Goal: Entertainment & Leisure: Browse casually

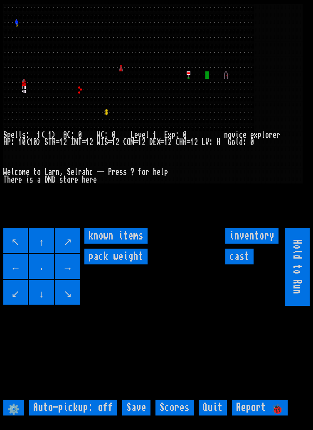
click at [101, 416] on off "Auto-pickup: off" at bounding box center [73, 408] width 88 height 16
type off "Auto-pickup: on"
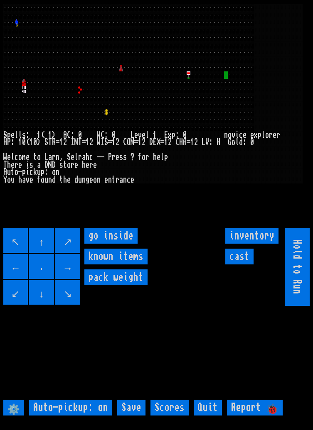
click at [120, 244] on inside "go inside" at bounding box center [110, 236] width 53 height 16
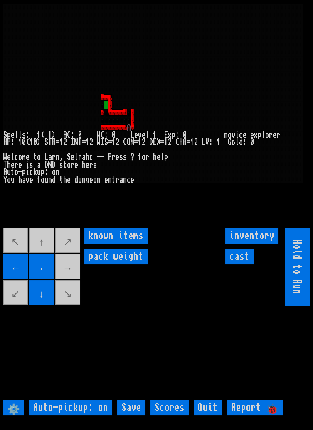
click at [48, 252] on movebuttons "↖ ↑ ↗ ← . → ↙ ↓ ↘" at bounding box center [42, 267] width 78 height 78
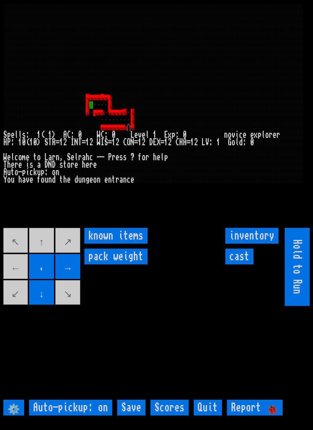
click at [19, 284] on movebuttons "↖ ↑ ↗ ← . → ↙ ↓ ↘" at bounding box center [42, 267] width 78 height 78
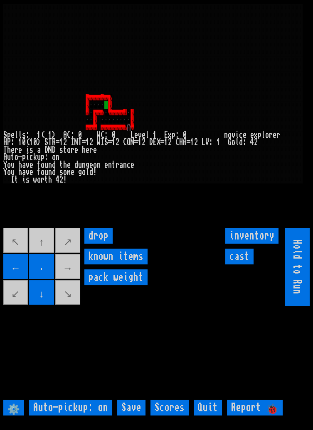
click at [70, 306] on movebuttons "↖ ↑ ↗ ← . → ↙ ↓ ↘" at bounding box center [42, 267] width 78 height 78
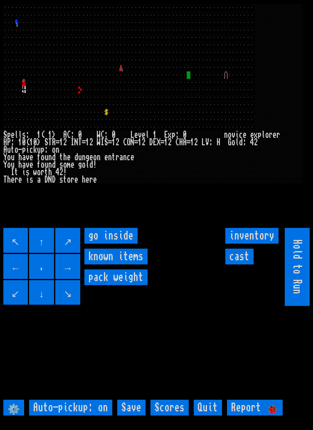
click at [116, 244] on inside "go inside" at bounding box center [110, 236] width 53 height 16
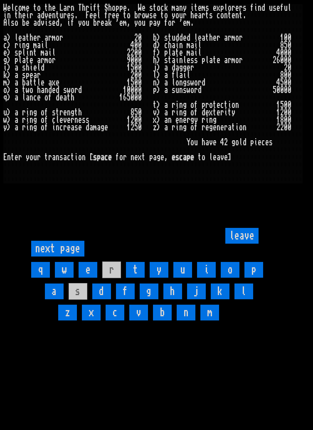
click at [49, 299] on input "a" at bounding box center [54, 292] width 19 height 16
click at [196, 299] on input "j" at bounding box center [196, 292] width 19 height 16
click at [251, 244] on input "leave" at bounding box center [241, 236] width 33 height 16
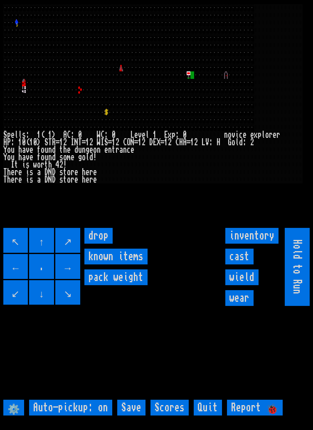
click at [243, 306] on input "wear" at bounding box center [239, 298] width 28 height 16
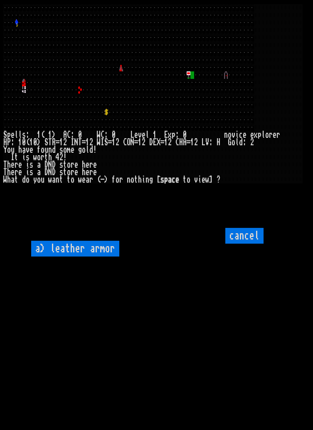
click at [52, 257] on armor "a) leather armor" at bounding box center [75, 249] width 88 height 16
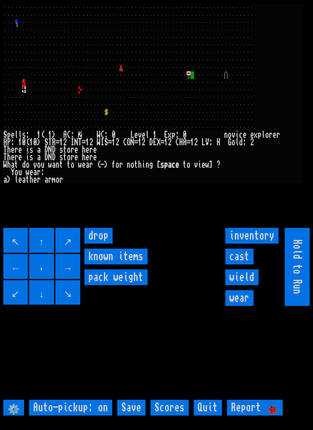
click at [250, 285] on input "wield" at bounding box center [241, 278] width 33 height 16
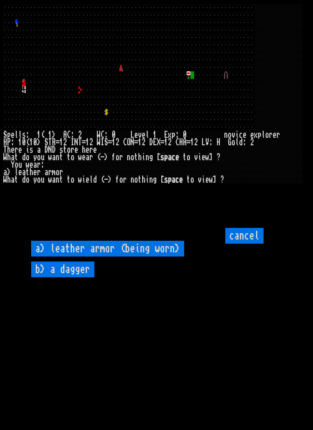
click at [74, 277] on dagger "b) a dagger" at bounding box center [62, 270] width 63 height 16
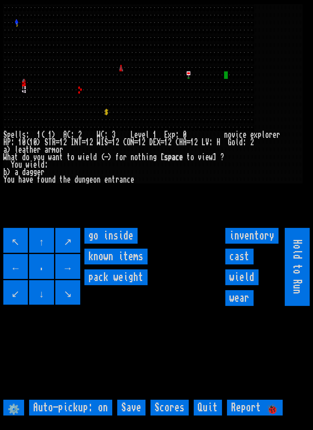
click at [119, 244] on inside "go inside" at bounding box center [110, 236] width 53 height 16
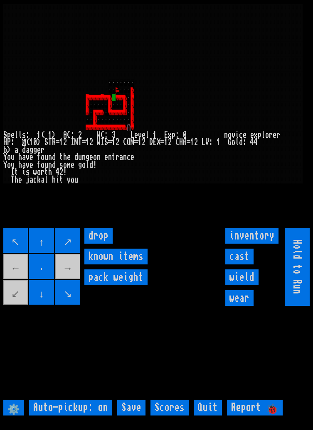
click at [12, 250] on input "↖" at bounding box center [15, 240] width 25 height 25
click at [243, 265] on input "cast" at bounding box center [239, 257] width 28 height 16
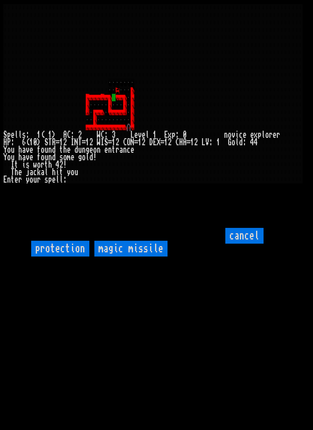
click at [149, 257] on missile "magic missile" at bounding box center [130, 249] width 73 height 16
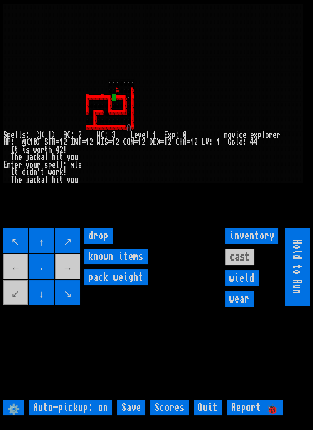
click at [10, 249] on input "↖" at bounding box center [15, 240] width 25 height 25
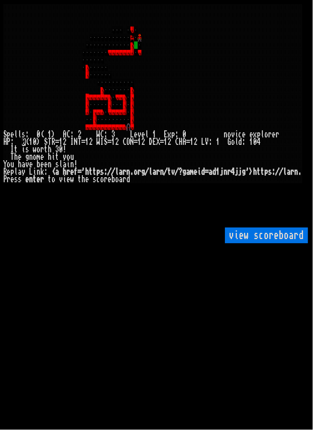
click at [270, 244] on scoreboard "view scoreboard" at bounding box center [266, 236] width 83 height 16
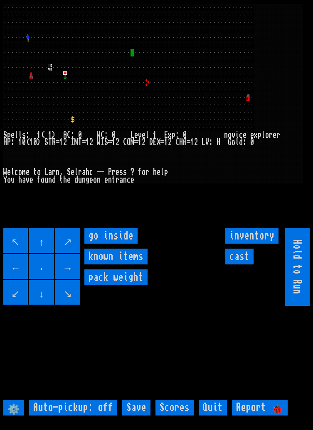
click at [116, 244] on inside "go inside" at bounding box center [110, 236] width 53 height 16
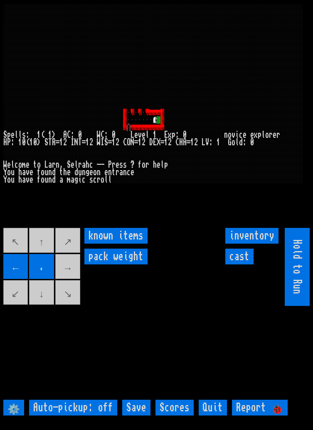
click at [75, 284] on movebuttons "↖ ↑ ↗ ← . → ↙ ↓ ↘" at bounding box center [42, 267] width 78 height 78
click at [101, 416] on off "Auto-pickup: off" at bounding box center [73, 408] width 88 height 16
type off "Auto-pickup: on"
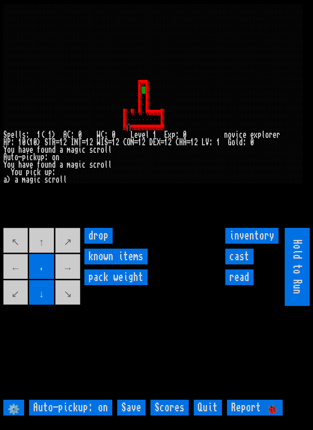
click at [47, 257] on movebuttons "↖ ↑ ↗ ← . → ↙ ↓ ↘" at bounding box center [42, 267] width 78 height 78
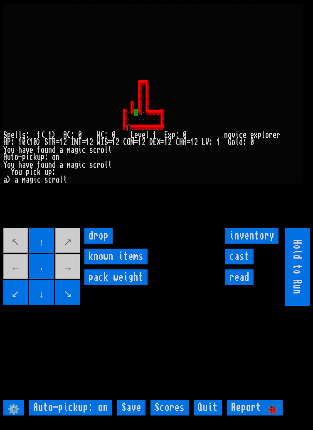
click at [21, 250] on movebuttons "↖ ↑ ↗ ← . → ↙ ↓ ↘" at bounding box center [42, 267] width 78 height 78
click at [25, 243] on larngrid at bounding box center [156, 215] width 313 height 430
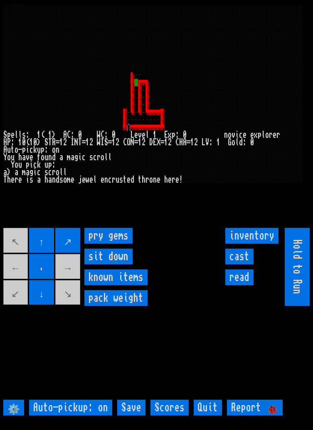
click at [115, 244] on gems "pry gems" at bounding box center [108, 236] width 48 height 16
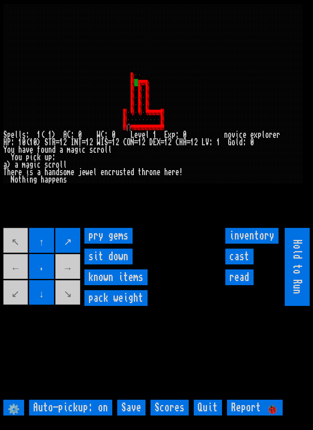
click at [116, 244] on gems "pry gems" at bounding box center [108, 236] width 48 height 16
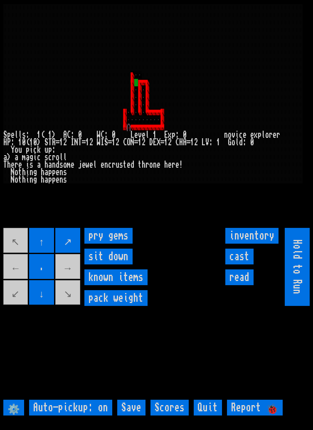
click at [118, 244] on gems "pry gems" at bounding box center [108, 236] width 48 height 16
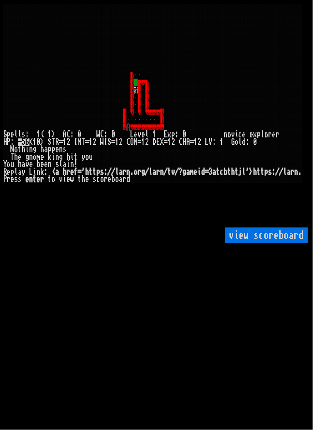
click at [267, 244] on scoreboard "view scoreboard" at bounding box center [266, 236] width 83 height 16
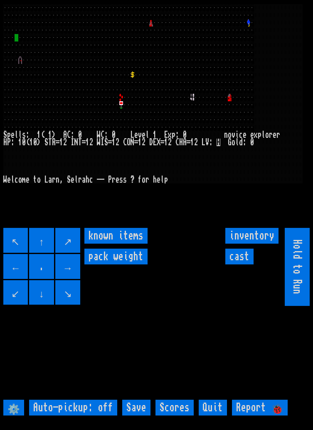
click at [90, 416] on off "Auto-pickup: off" at bounding box center [73, 408] width 88 height 16
type off "Auto-pickup: on"
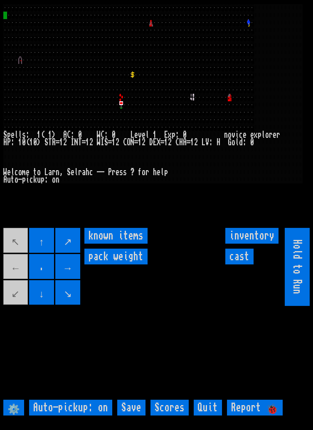
click at [16, 306] on movebuttons "↖ ↑ ↗ ← . → ↙ ↓ ↘" at bounding box center [42, 267] width 78 height 78
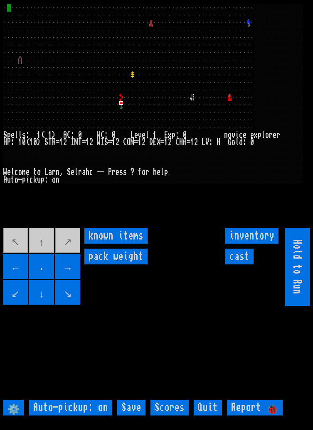
click at [132, 416] on input "Save" at bounding box center [131, 408] width 28 height 16
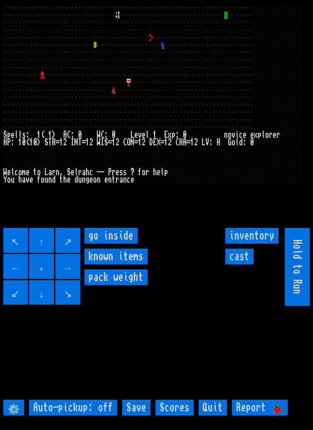
click at [117, 244] on inside "go inside" at bounding box center [110, 236] width 53 height 16
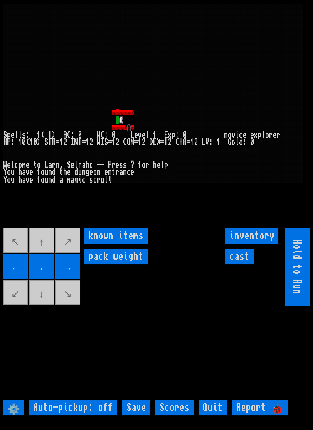
click at [105, 416] on off "Auto-pickup: off" at bounding box center [73, 408] width 88 height 16
type off "Auto-pickup: on"
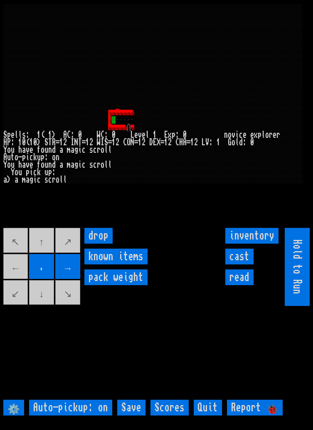
click at [17, 279] on movebuttons "↖ ↑ ↗ ← . → ↙ ↓ ↘" at bounding box center [42, 267] width 78 height 78
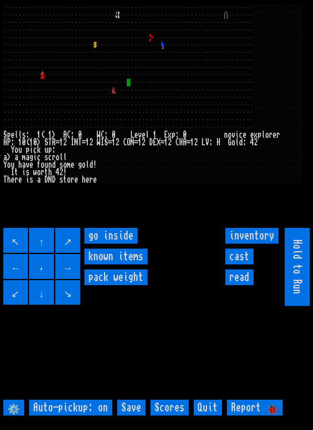
click at [120, 244] on inside "go inside" at bounding box center [110, 236] width 53 height 16
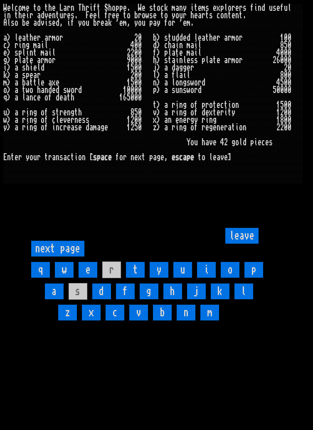
click at [54, 299] on input "a" at bounding box center [54, 292] width 19 height 16
click at [248, 244] on input "leave" at bounding box center [241, 236] width 33 height 16
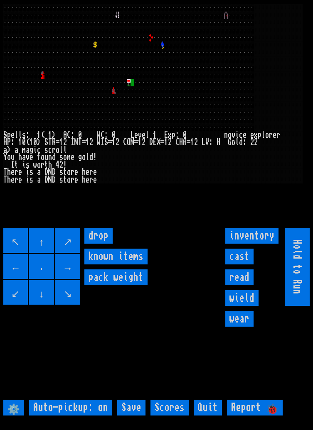
click at [243, 327] on input "wear" at bounding box center [239, 319] width 28 height 16
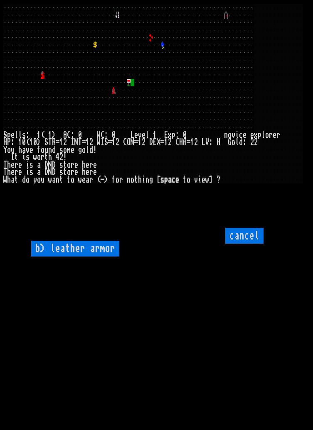
click at [83, 257] on armor "b) leather armor" at bounding box center [75, 249] width 88 height 16
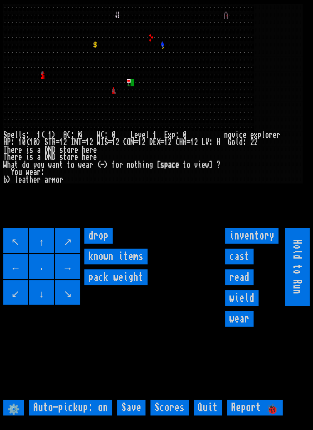
click at [242, 306] on input "wield" at bounding box center [241, 298] width 33 height 16
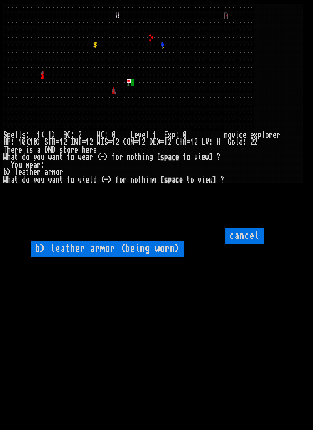
click at [122, 257] on worn\) "b) leather armor (being worn)" at bounding box center [107, 249] width 153 height 16
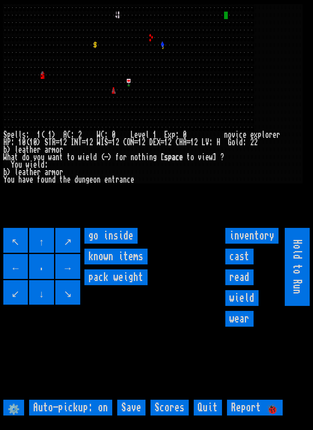
click at [125, 244] on inside "go inside" at bounding box center [110, 236] width 53 height 16
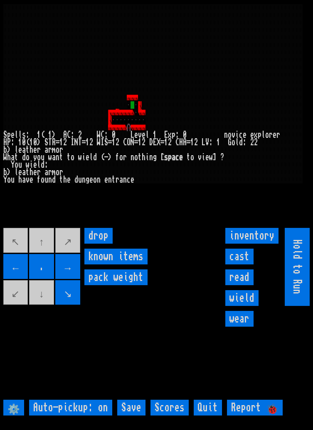
click at [15, 248] on larngrid at bounding box center [156, 215] width 313 height 430
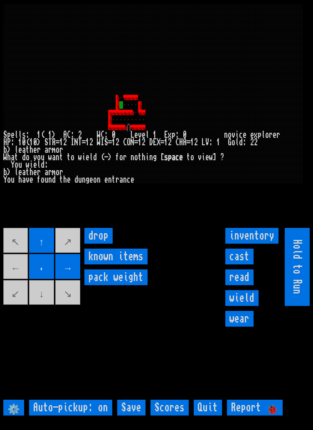
click at [17, 280] on movebuttons "↖ ↑ ↗ ← . → ↙ ↓ ↘" at bounding box center [42, 267] width 78 height 78
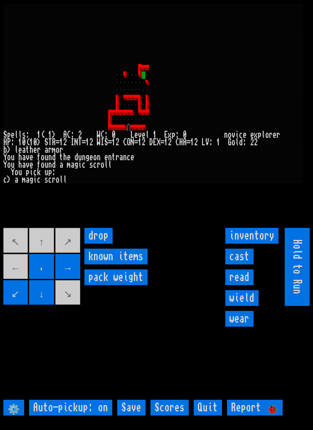
click at [48, 253] on movebuttons "↖ ↑ ↗ ← . → ↙ ↓ ↘" at bounding box center [42, 267] width 78 height 78
click at [49, 252] on movebuttons "↖ ↑ ↗ ← . → ↙ ↓ ↘" at bounding box center [42, 267] width 78 height 78
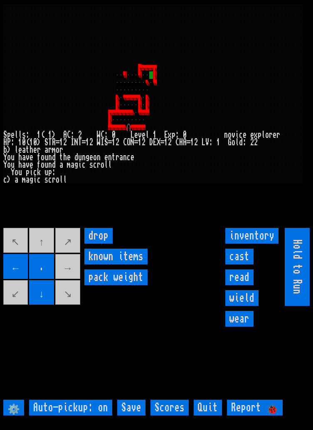
click at [76, 289] on movebuttons "↖ ↑ ↗ ← . → ↙ ↓ ↘" at bounding box center [42, 267] width 78 height 78
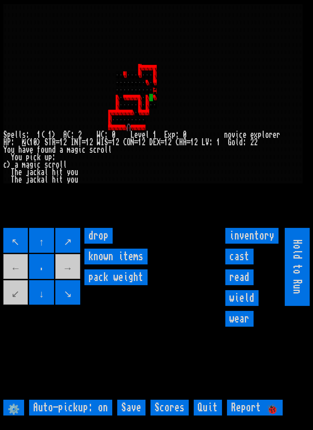
click at [245, 265] on input "cast" at bounding box center [239, 257] width 28 height 16
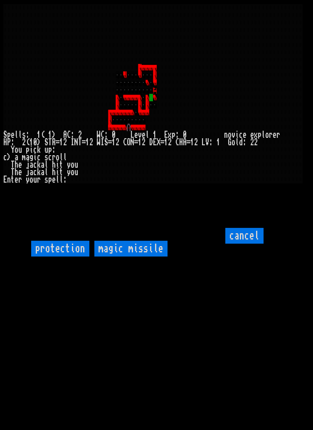
click at [156, 257] on missile "magic missile" at bounding box center [130, 249] width 73 height 16
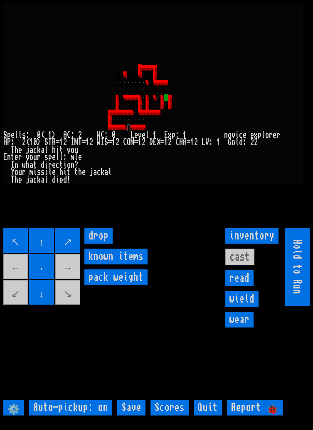
click at [73, 306] on movebuttons "↖ ↑ ↗ ← . → ↙ ↓ ↘" at bounding box center [42, 267] width 78 height 78
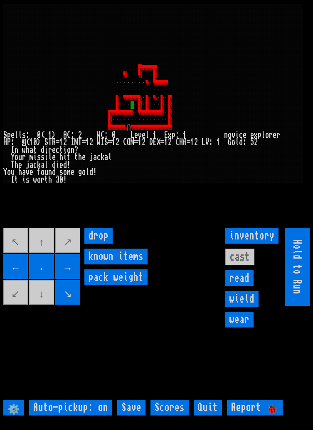
click at [23, 251] on movebuttons "↖ ↑ ↗ ← . → ↙ ↓ ↘" at bounding box center [42, 267] width 78 height 78
click at [25, 249] on movebuttons "↖ ↑ ↗ ← . → ↙ ↓ ↘" at bounding box center [42, 267] width 78 height 78
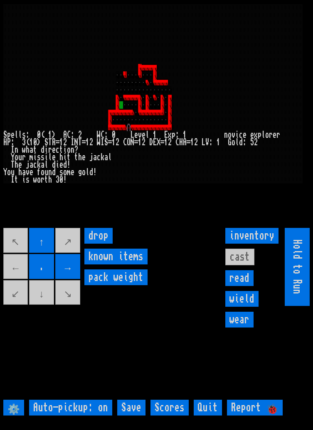
click at [17, 279] on movebuttons "↖ ↑ ↗ ← . → ↙ ↓ ↘" at bounding box center [42, 267] width 78 height 78
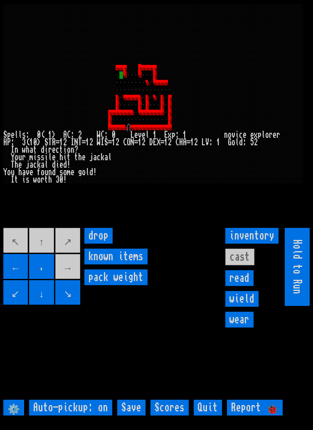
click at [47, 257] on movebuttons "↖ ↑ ↗ ← . → ↙ ↓ ↘" at bounding box center [42, 267] width 78 height 78
click at [47, 254] on movebuttons "↖ ↑ ↗ ← . → ↙ ↓ ↘" at bounding box center [42, 267] width 78 height 78
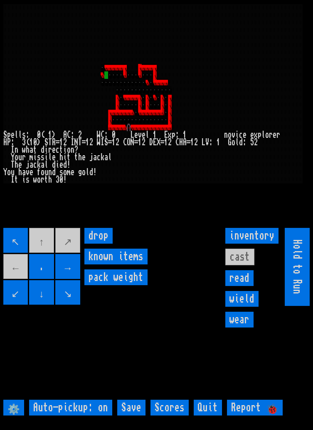
click at [23, 284] on movebuttons "↖ ↑ ↗ ← . → ↙ ↓ ↘" at bounding box center [42, 267] width 78 height 78
click at [23, 282] on movebuttons "↖ ↑ ↗ ← . → ↙ ↓ ↘" at bounding box center [42, 267] width 78 height 78
click at [61, 336] on larngrid at bounding box center [156, 215] width 313 height 430
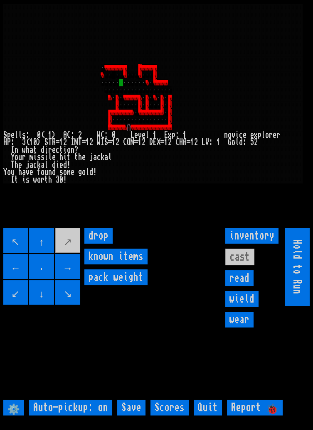
click at [78, 249] on movebuttons "↖ ↑ ↗ ← . → ↙ ↓ ↘" at bounding box center [42, 267] width 78 height 78
click at [69, 251] on movebuttons "↖ ↑ ↗ ← . → ↙ ↓ ↘" at bounding box center [42, 267] width 78 height 78
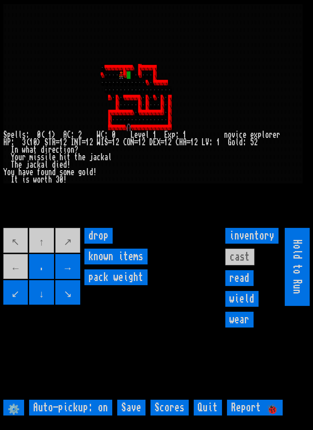
click at [70, 247] on larngrid at bounding box center [156, 215] width 313 height 430
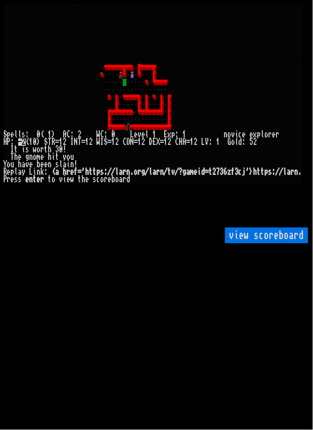
click at [257, 244] on scoreboard "view scoreboard" at bounding box center [266, 236] width 83 height 16
